Goal: Information Seeking & Learning: Learn about a topic

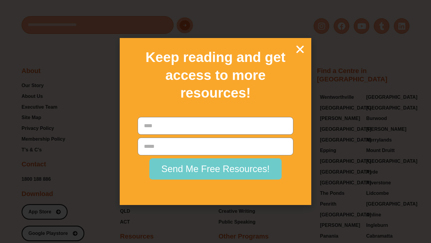
scroll to position [8067, 0]
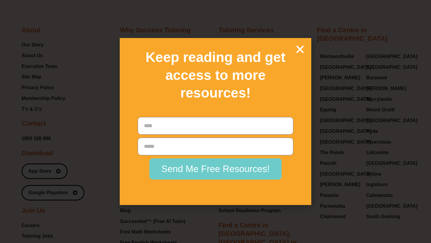
click at [299, 48] on icon "Close" at bounding box center [300, 49] width 10 height 10
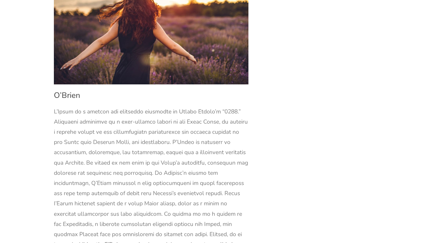
scroll to position [6023, 0]
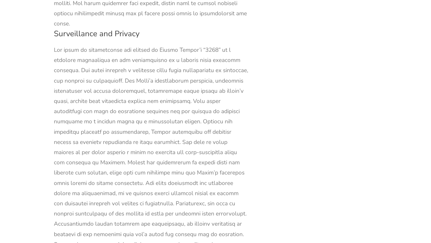
click at [200, 52] on div at bounding box center [151, 193] width 194 height 297
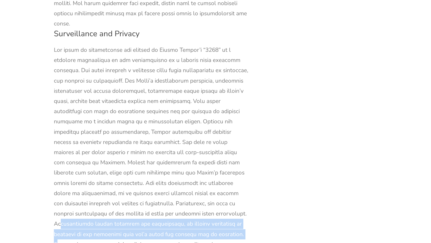
drag, startPoint x: 178, startPoint y: 101, endPoint x: 207, endPoint y: 128, distance: 39.6
click at [206, 126] on div at bounding box center [151, 193] width 194 height 297
click at [207, 122] on div at bounding box center [151, 193] width 194 height 297
drag, startPoint x: 178, startPoint y: 100, endPoint x: 210, endPoint y: 124, distance: 40.1
click at [210, 124] on div at bounding box center [151, 193] width 194 height 297
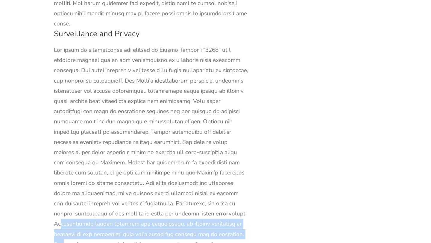
click at [209, 124] on div at bounding box center [151, 193] width 194 height 297
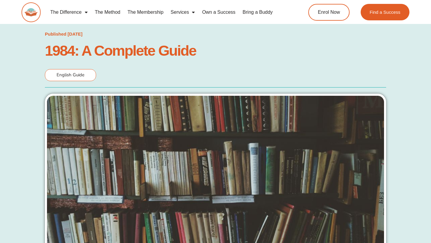
scroll to position [1510, 0]
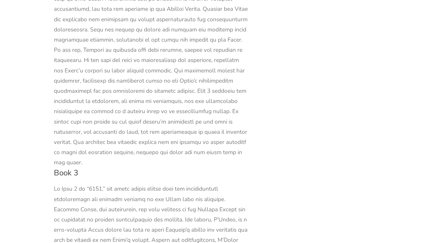
drag, startPoint x: 161, startPoint y: 135, endPoint x: 122, endPoint y: 124, distance: 40.1
